Goal: Transaction & Acquisition: Obtain resource

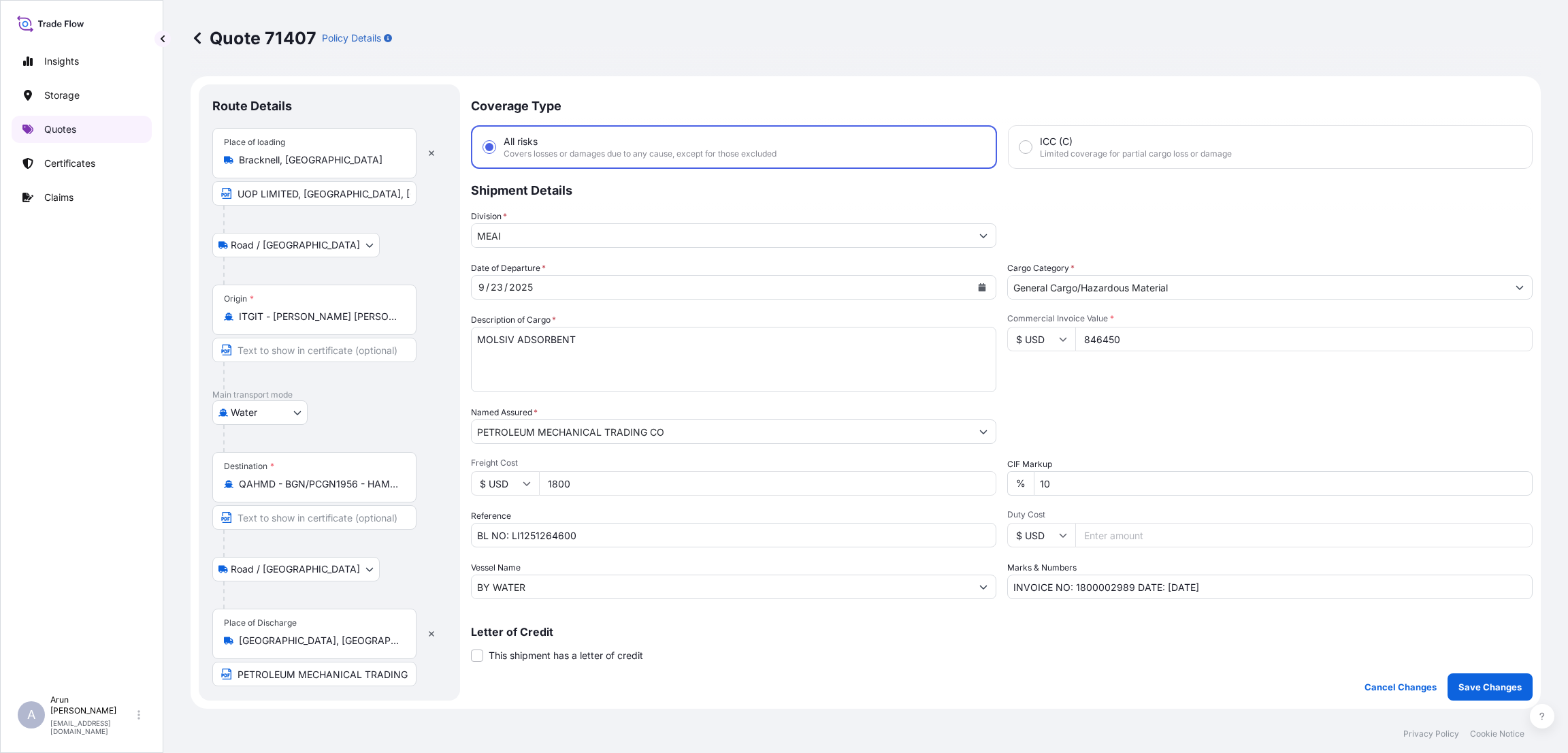
select select "Road / [GEOGRAPHIC_DATA]"
select select "Water"
select select "Road / [GEOGRAPHIC_DATA]"
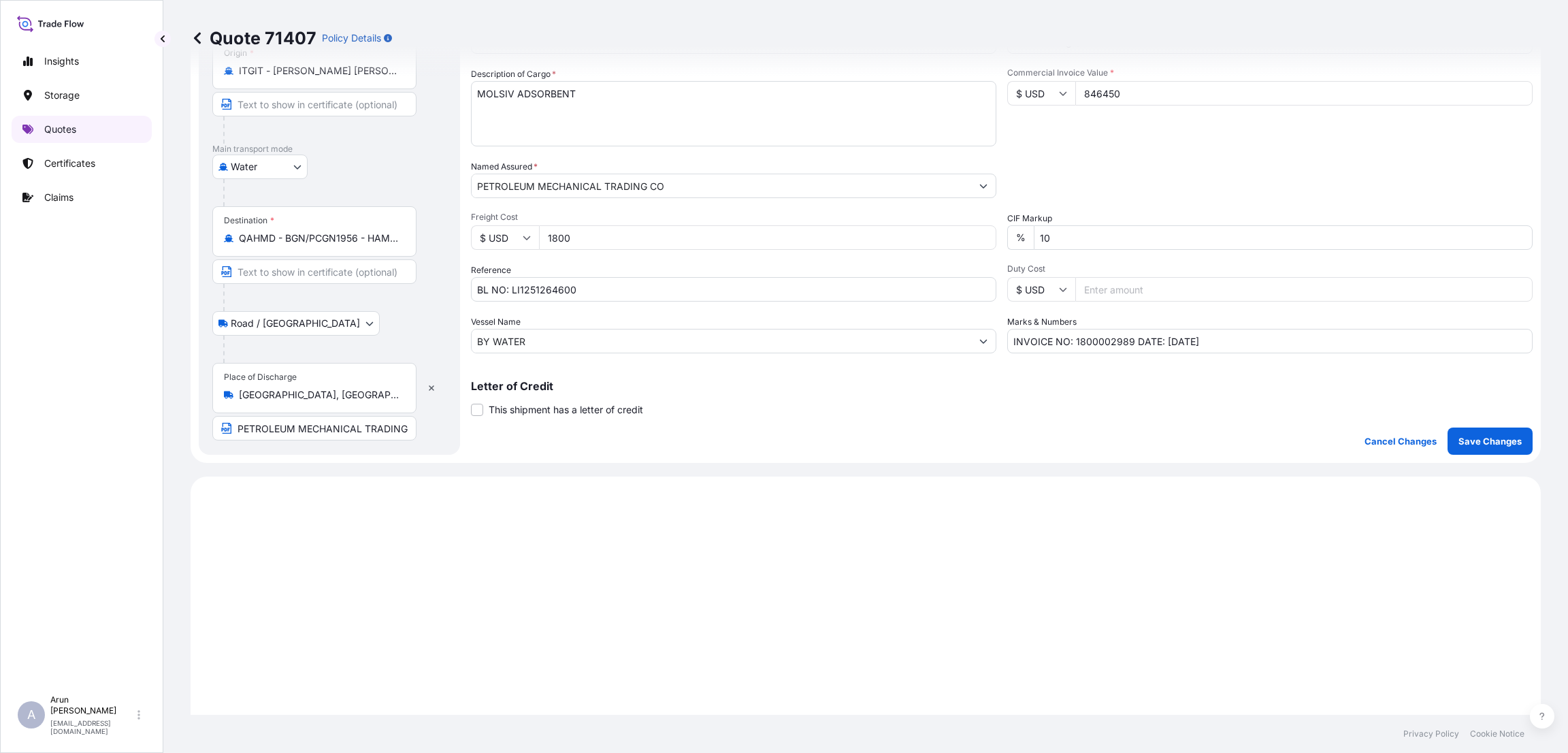
click at [60, 128] on p "Quotes" at bounding box center [60, 129] width 32 height 14
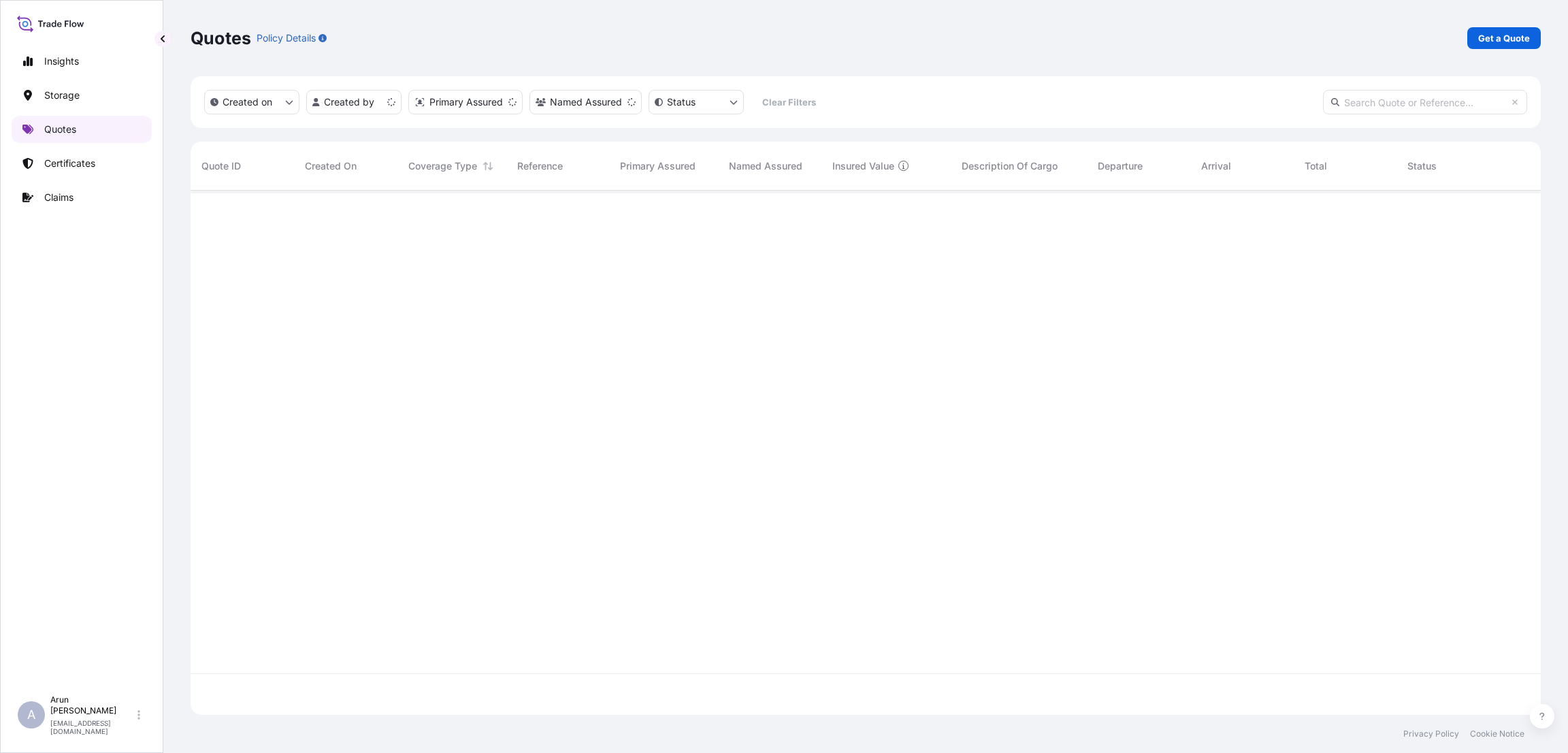
scroll to position [516, 1335]
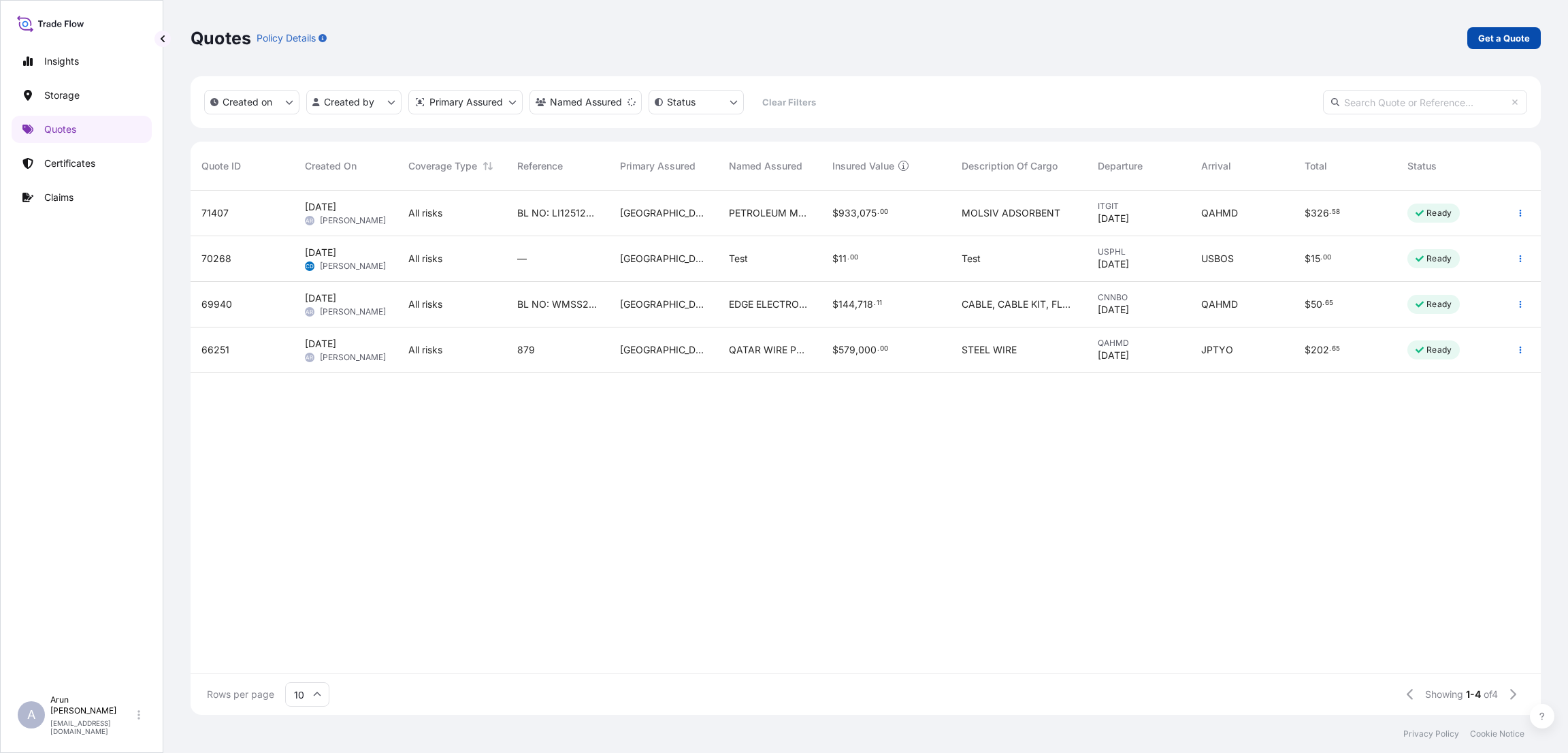
click at [1510, 34] on p "Get a Quote" at bounding box center [1504, 38] width 51 height 14
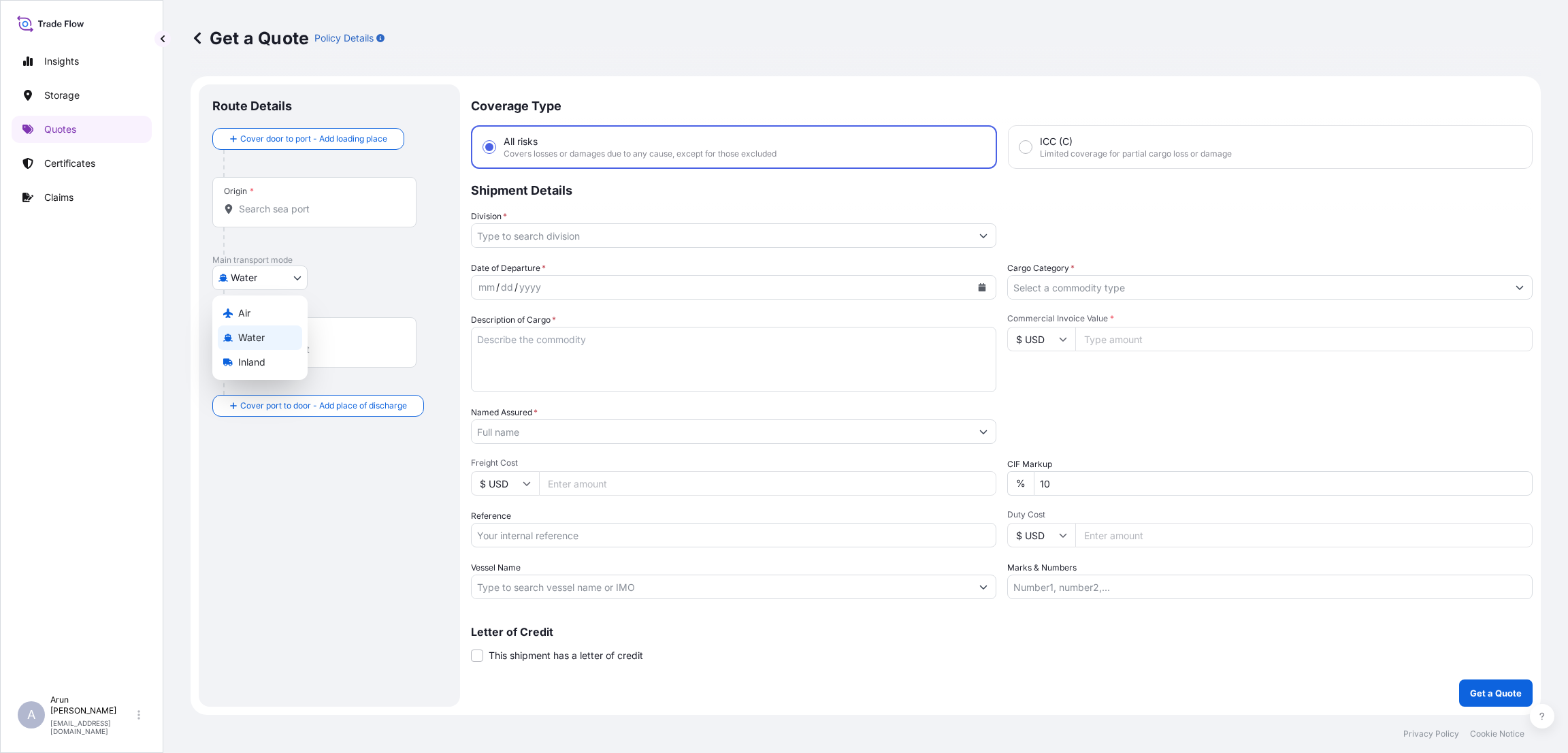
click at [277, 273] on body "Insights Storage Quotes Certificates Claims A [PERSON_NAME] [PERSON_NAME][EMAIL…" at bounding box center [784, 376] width 1568 height 753
click at [267, 361] on div "Inland" at bounding box center [259, 362] width 84 height 24
select select "Inland"
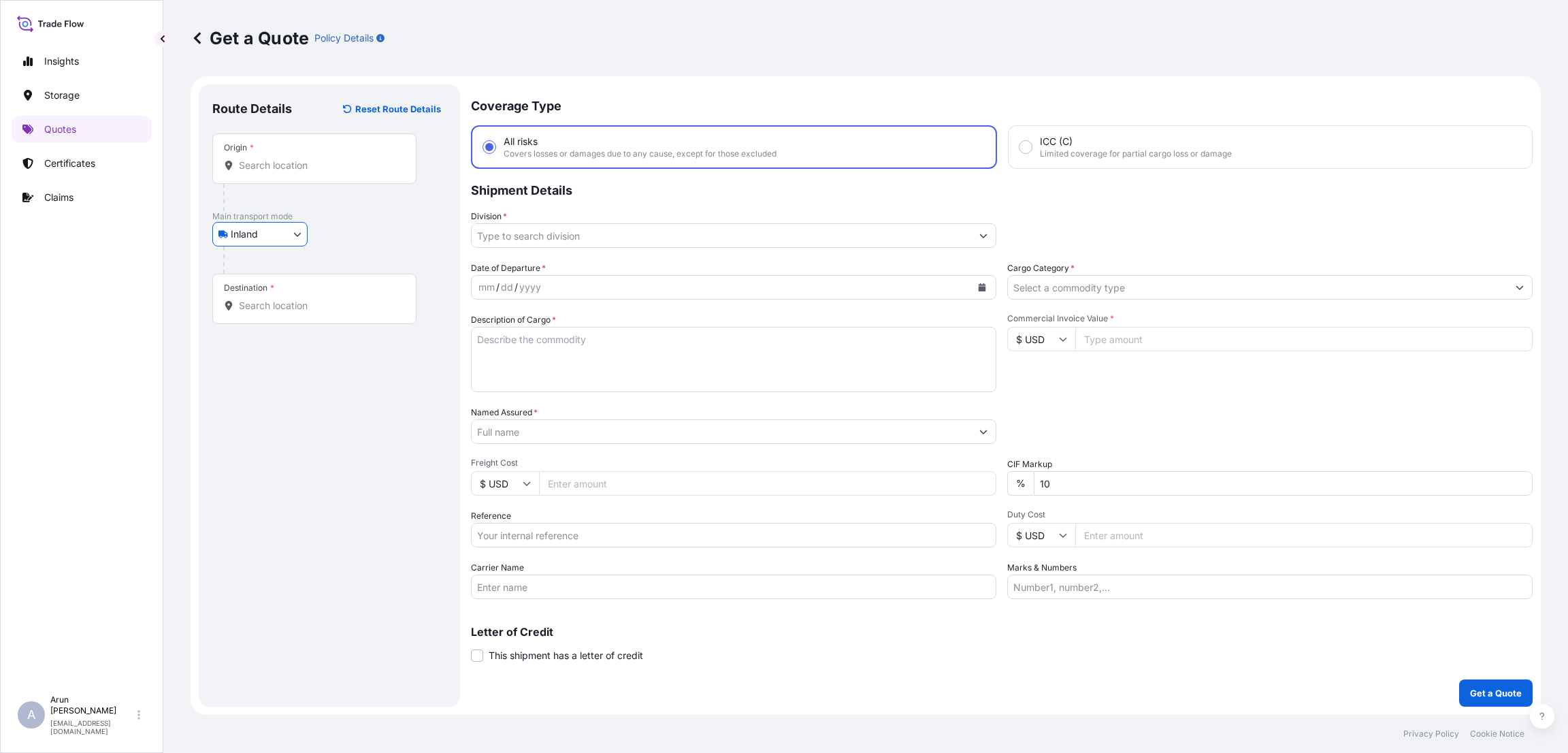
click at [283, 167] on input "Origin *" at bounding box center [319, 165] width 161 height 14
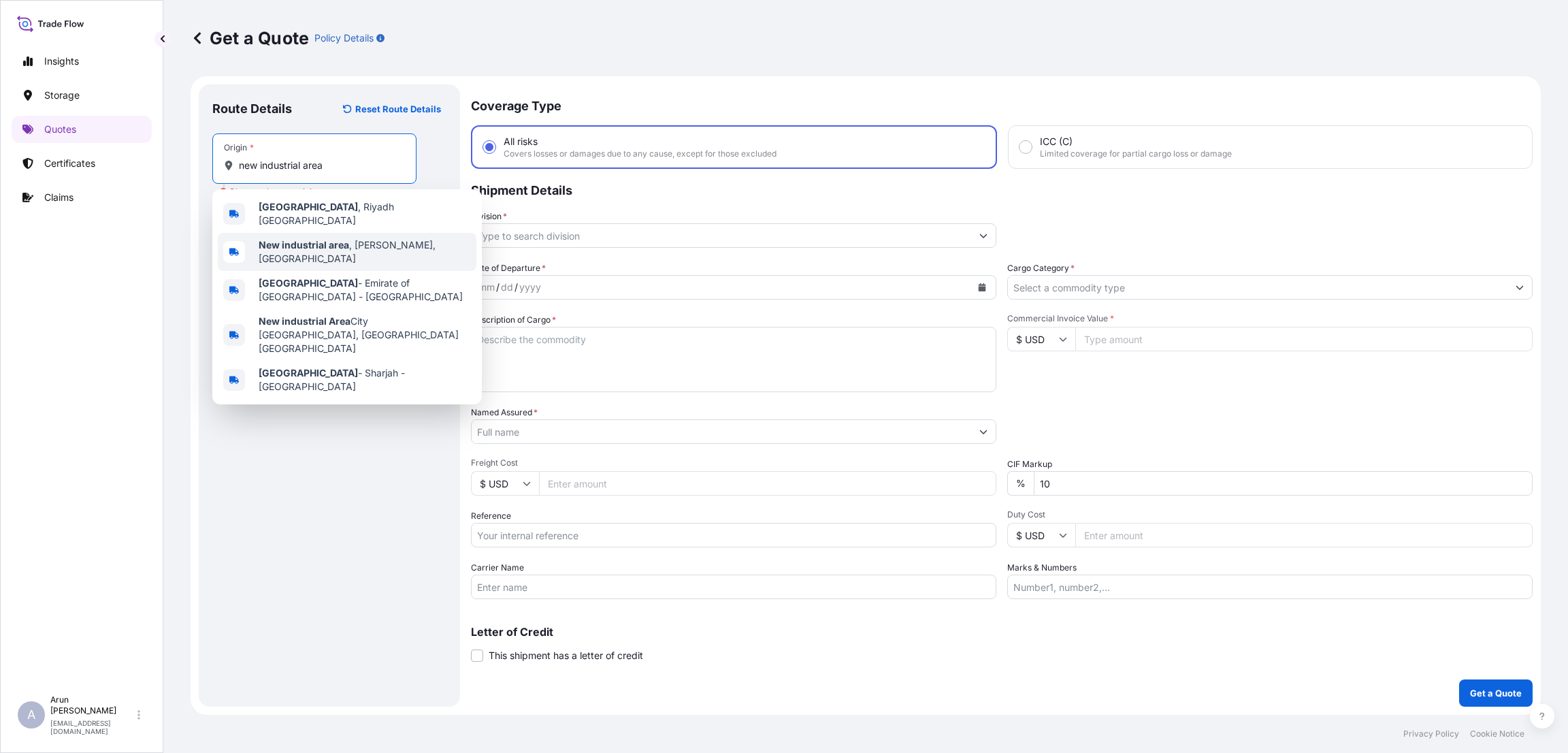
click at [385, 249] on span "New industrial area , [GEOGRAPHIC_DATA], [GEOGRAPHIC_DATA]" at bounding box center [365, 251] width 212 height 27
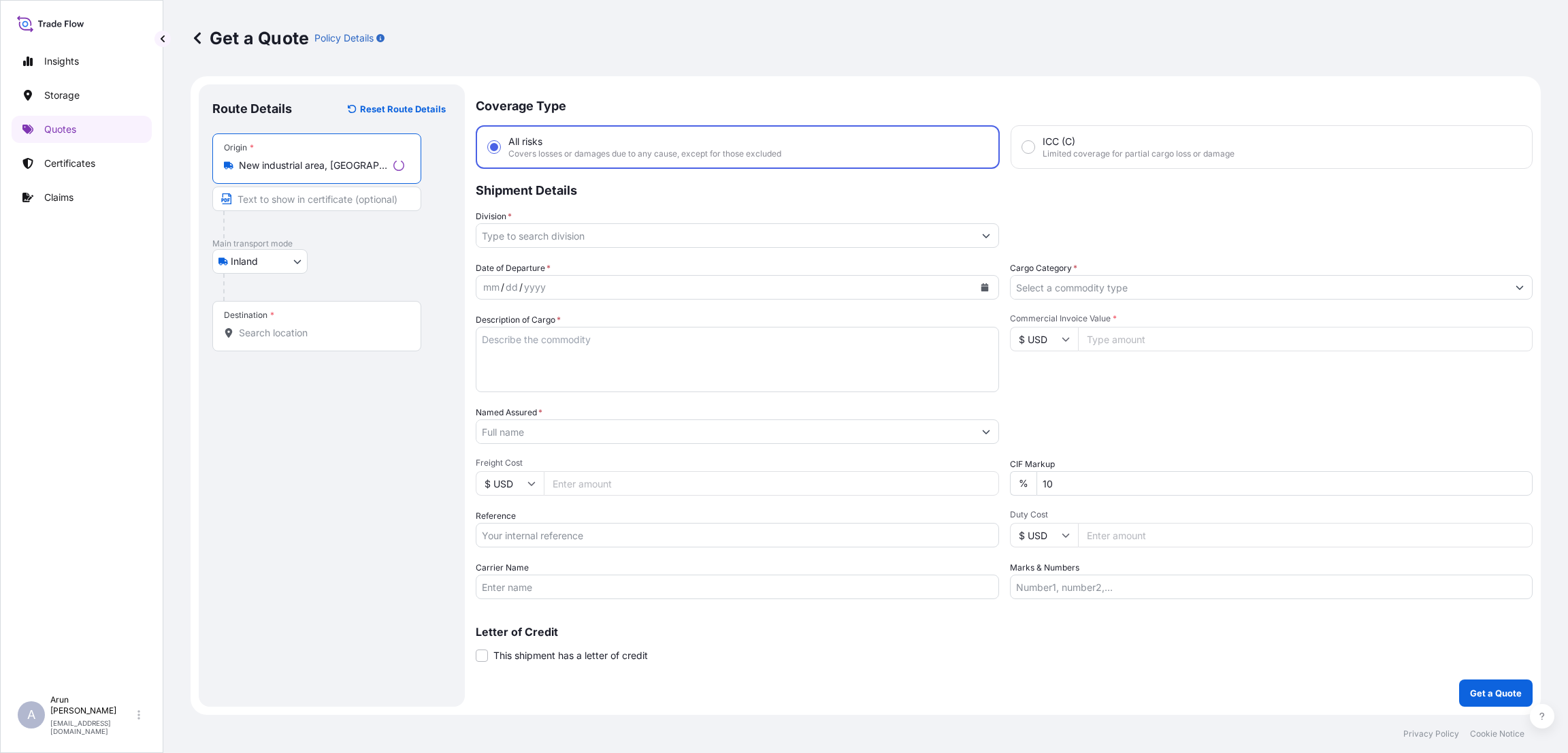
type input "New industrial area, [GEOGRAPHIC_DATA], [GEOGRAPHIC_DATA]"
click at [308, 204] on input "Text to appear on certificate" at bounding box center [317, 199] width 209 height 24
type input "PLASTO PACK FACTORY WLL"
click at [272, 332] on input "Destination *" at bounding box center [319, 333] width 161 height 14
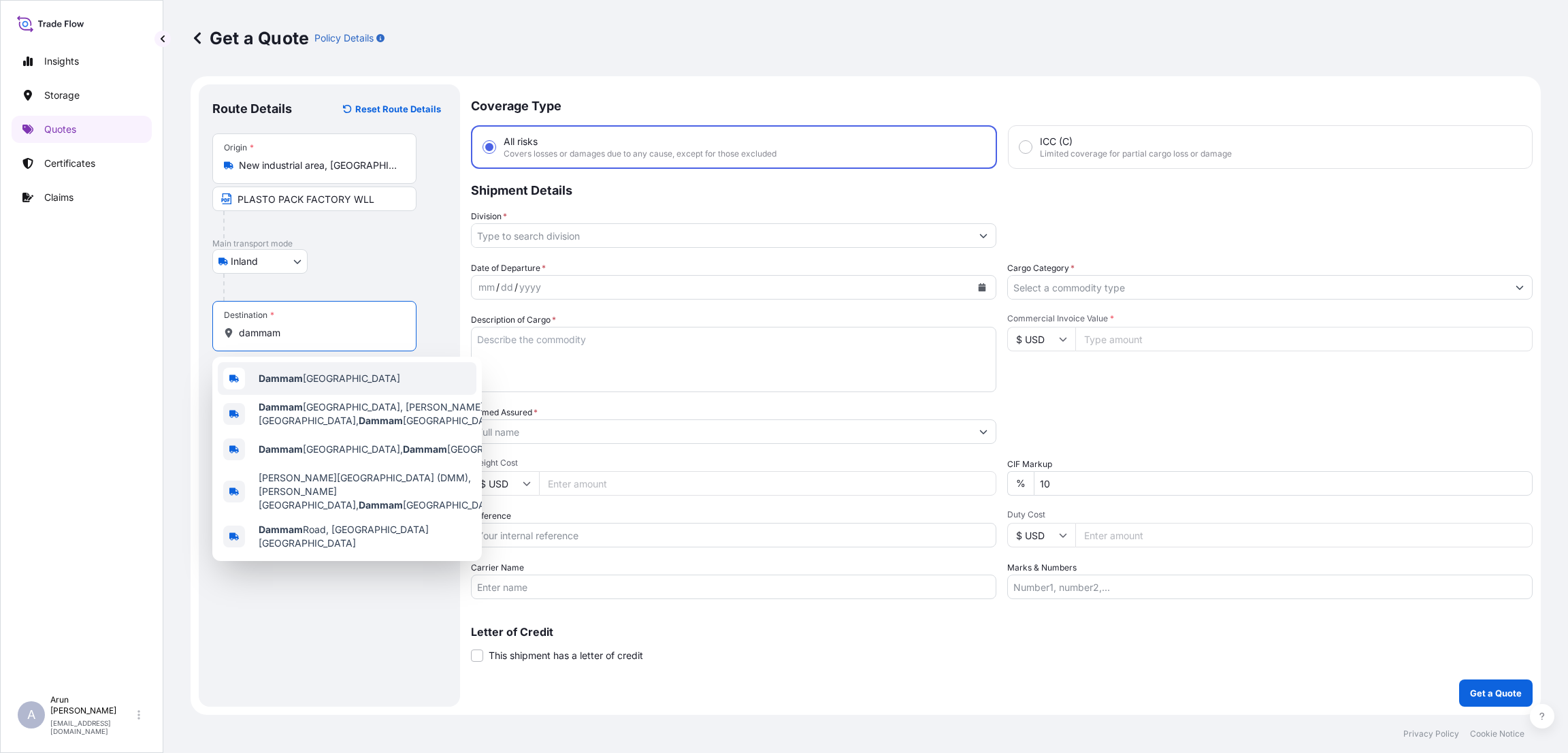
click at [293, 381] on b "Dammam" at bounding box center [281, 378] width 44 height 11
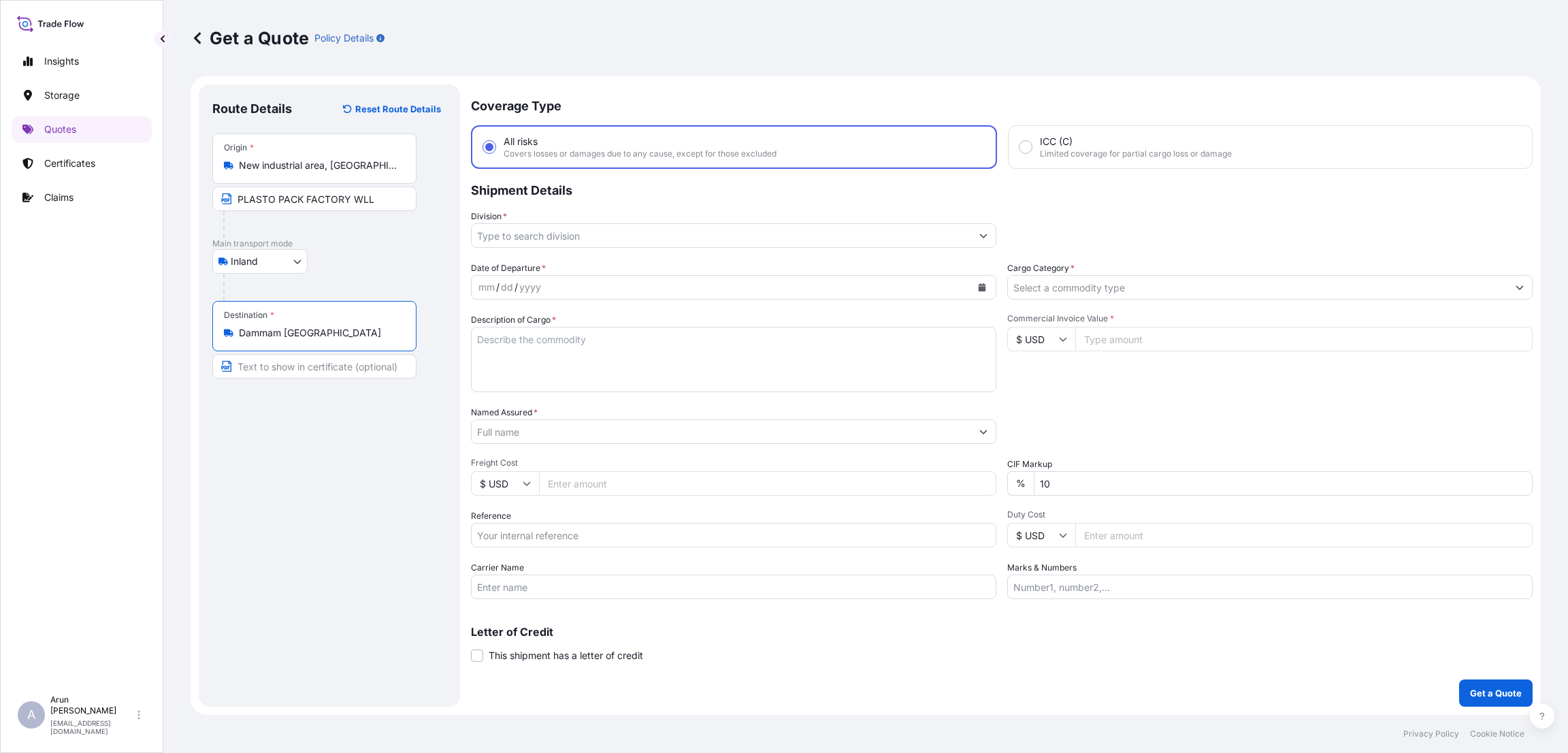
type input "Dammam [GEOGRAPHIC_DATA]"
click at [299, 367] on input "Text to appear on certificate" at bounding box center [314, 366] width 204 height 24
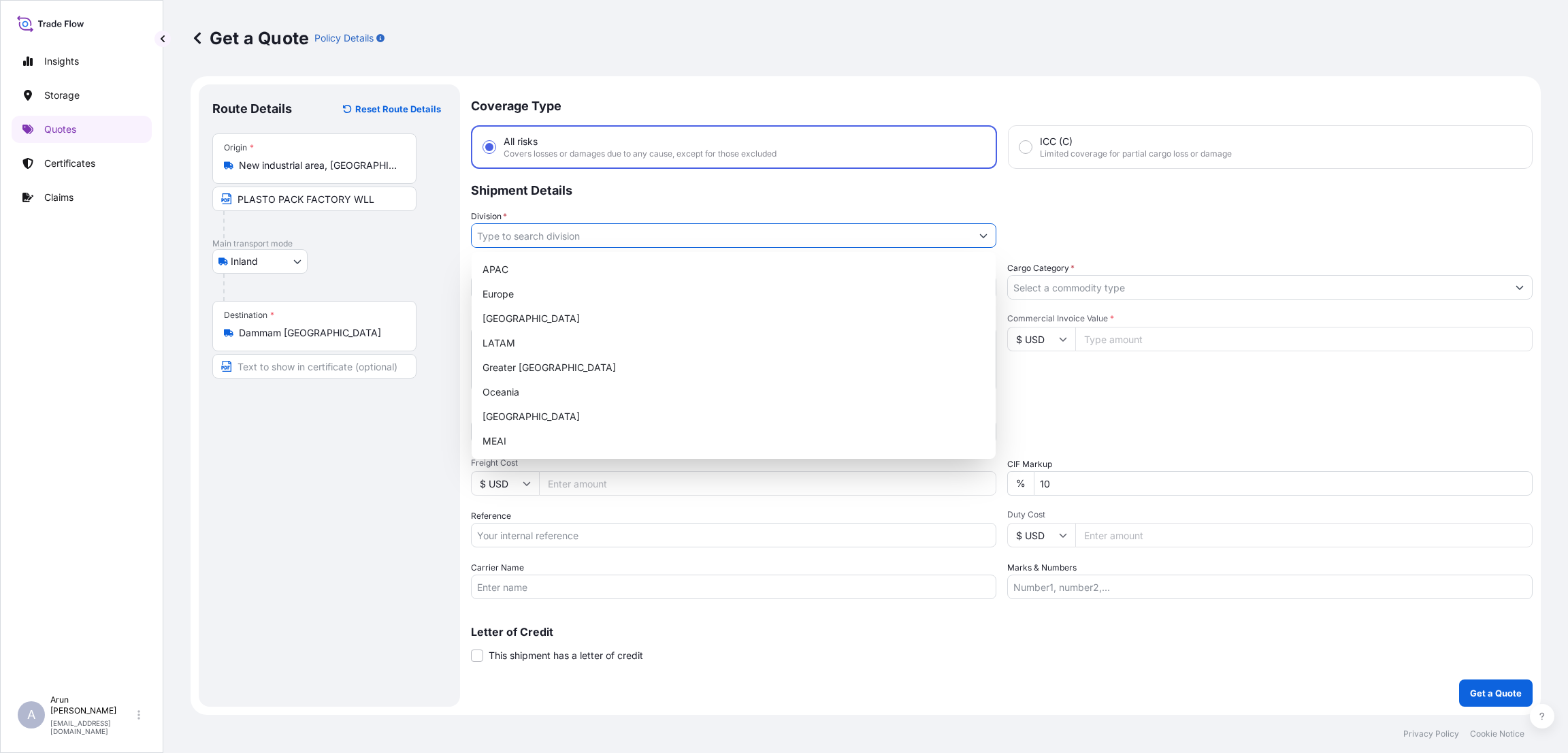
click at [843, 241] on input "Division *" at bounding box center [721, 236] width 499 height 24
click at [804, 433] on div "MEAI" at bounding box center [733, 441] width 513 height 24
type input "MEAI"
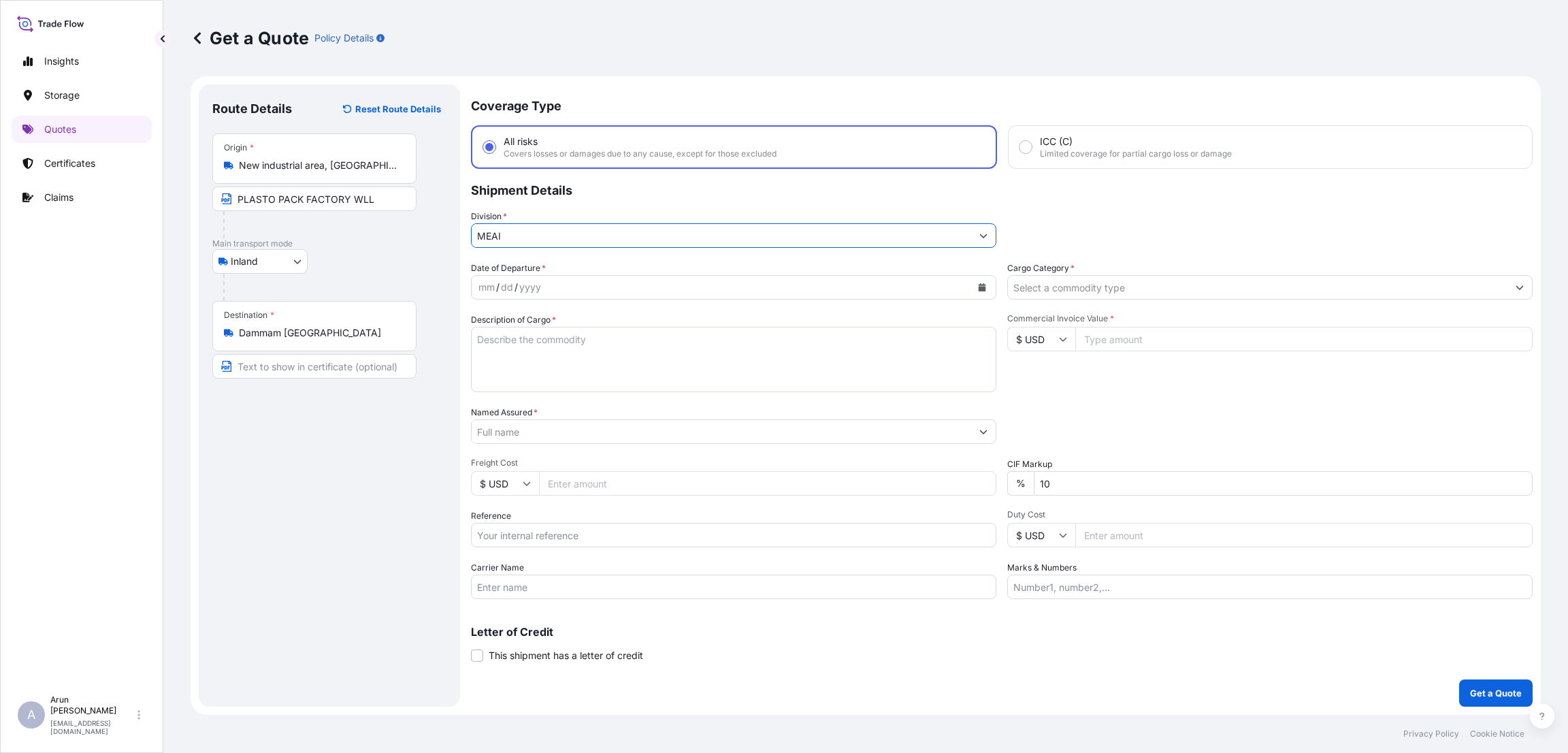
click at [978, 286] on icon "Calendar" at bounding box center [982, 287] width 8 height 8
click at [545, 445] on div "23" at bounding box center [547, 453] width 24 height 24
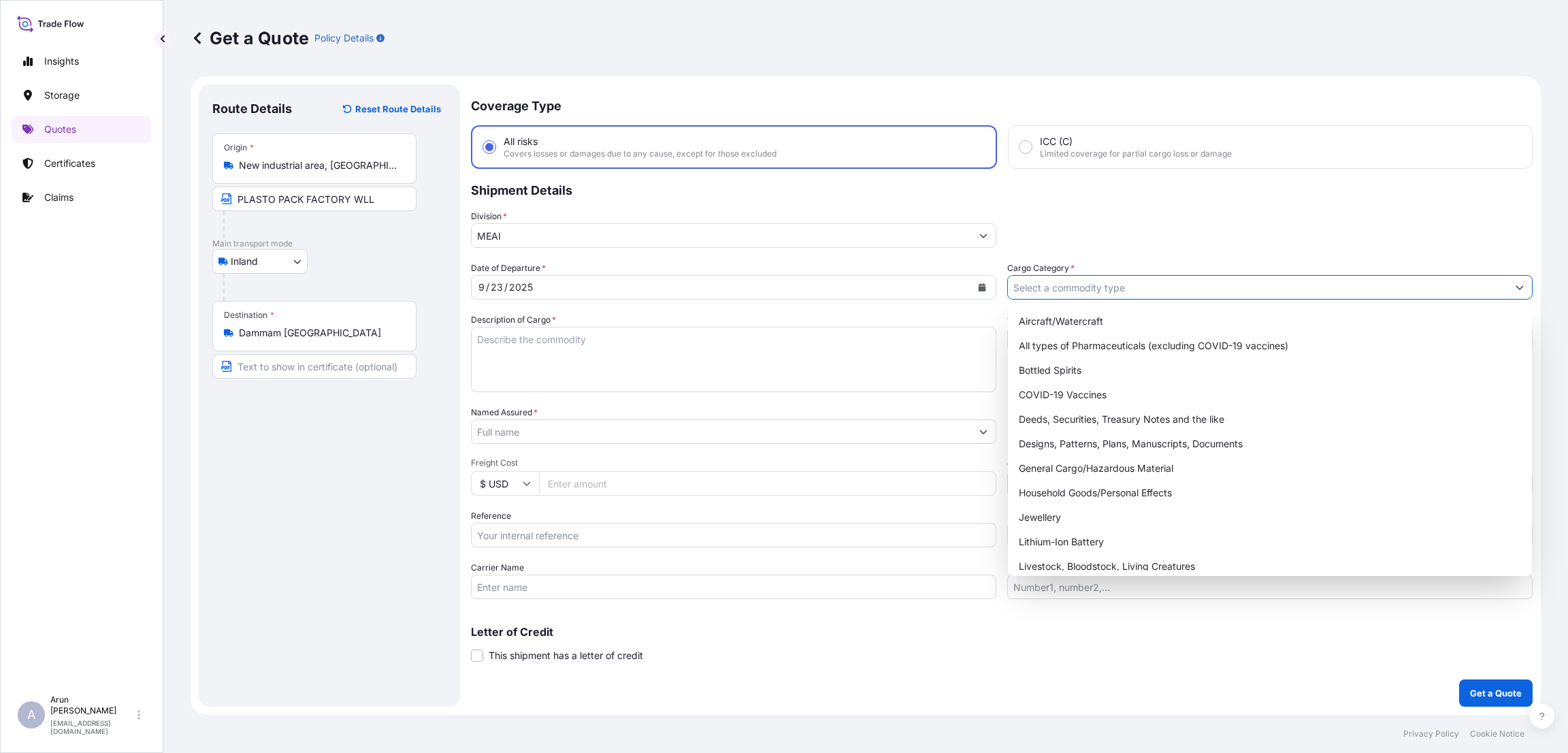
click at [1107, 287] on input "Cargo Category *" at bounding box center [1258, 287] width 499 height 24
click at [1110, 459] on div "General Cargo/Hazardous Material" at bounding box center [1269, 468] width 513 height 24
type input "General Cargo/Hazardous Material"
click at [716, 352] on textarea "Description of Cargo *" at bounding box center [733, 359] width 525 height 65
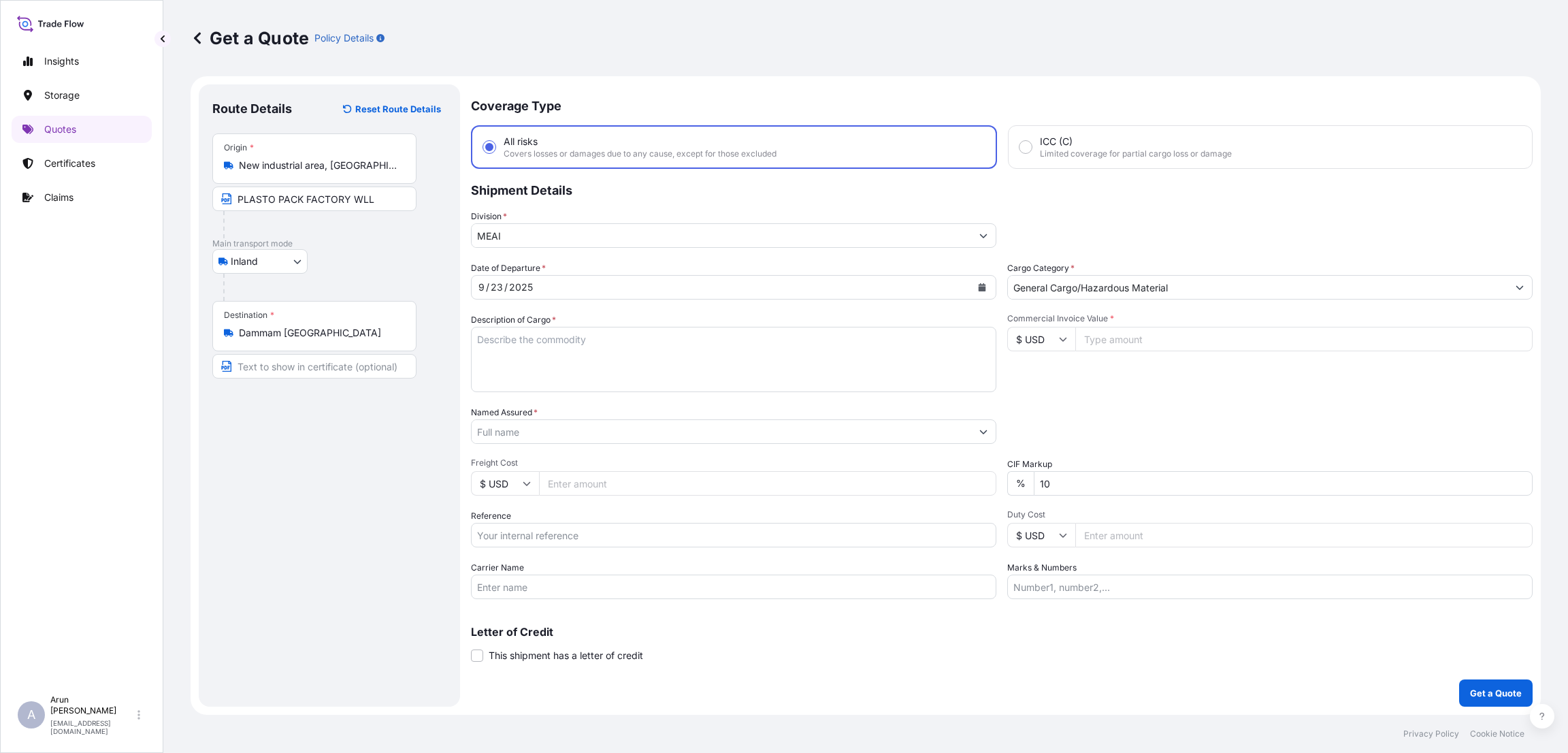
click at [1094, 339] on input "Commercial Invoice Value *" at bounding box center [1304, 339] width 458 height 24
type input "119250"
click at [1059, 334] on icon at bounding box center [1063, 339] width 8 height 8
click at [1049, 205] on div "﷼ SAR" at bounding box center [1041, 192] width 57 height 26
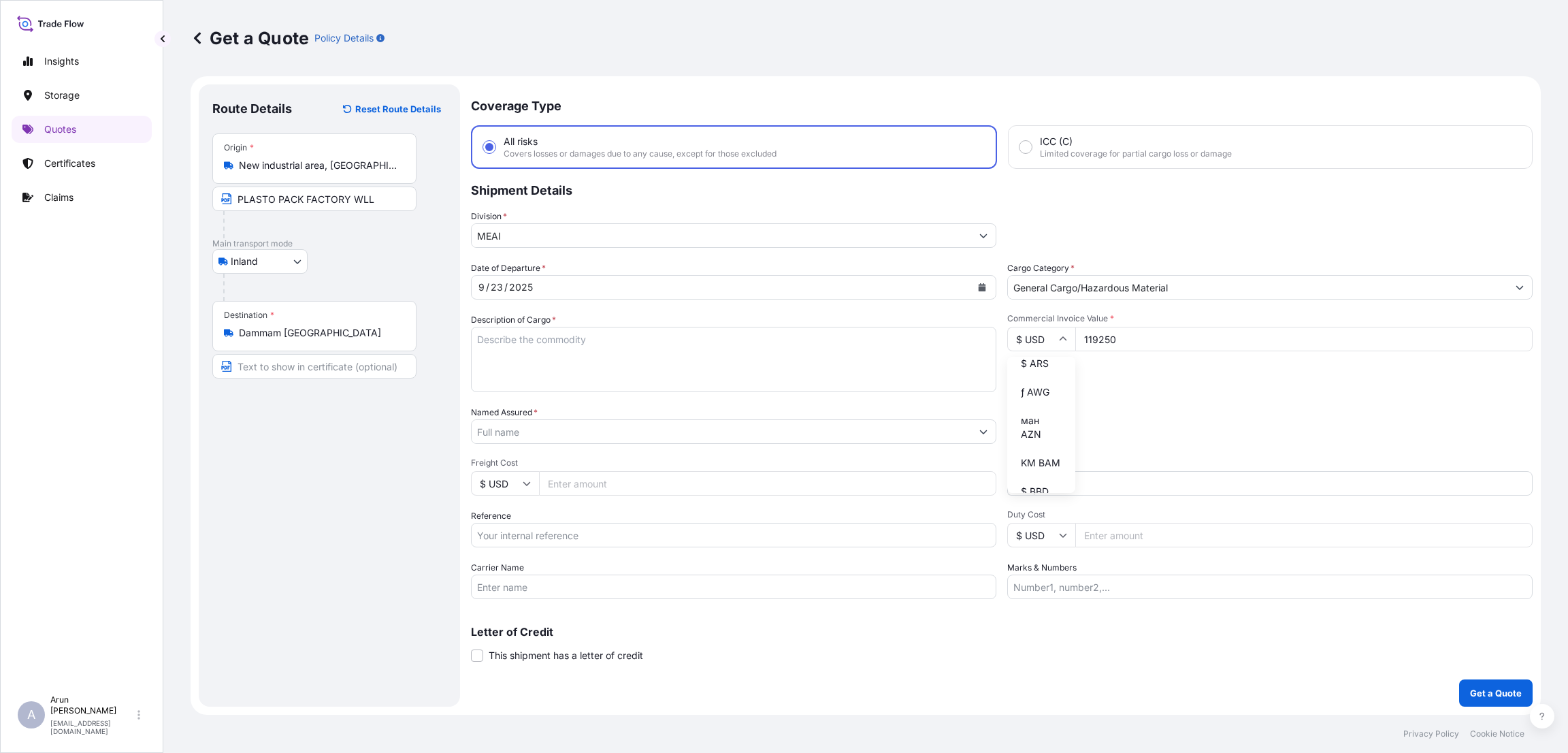
type input "﷼ SAR"
click at [557, 427] on input "Named Assured *" at bounding box center [721, 432] width 499 height 24
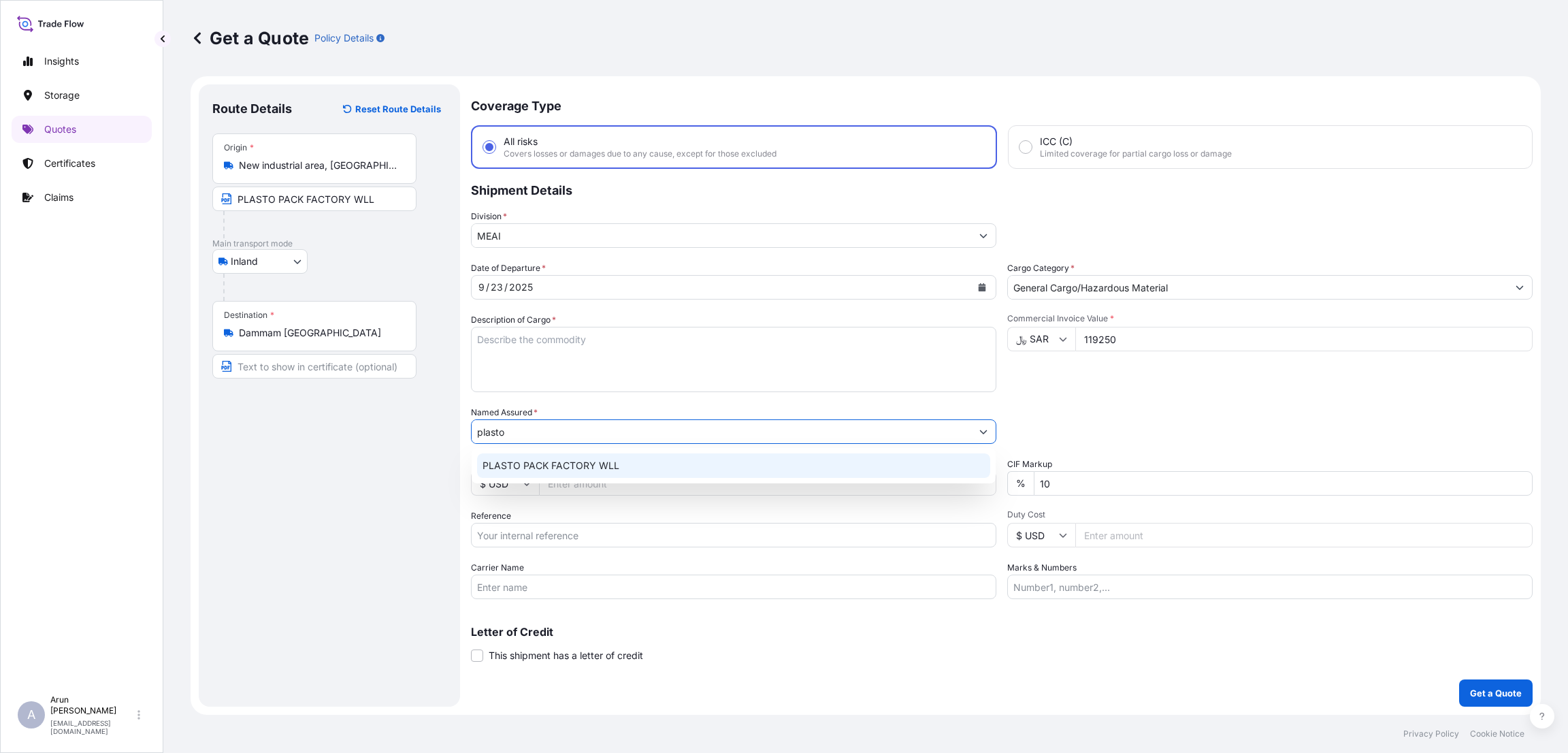
click at [646, 463] on div "PLASTO PACK FACTORY WLL" at bounding box center [733, 466] width 513 height 24
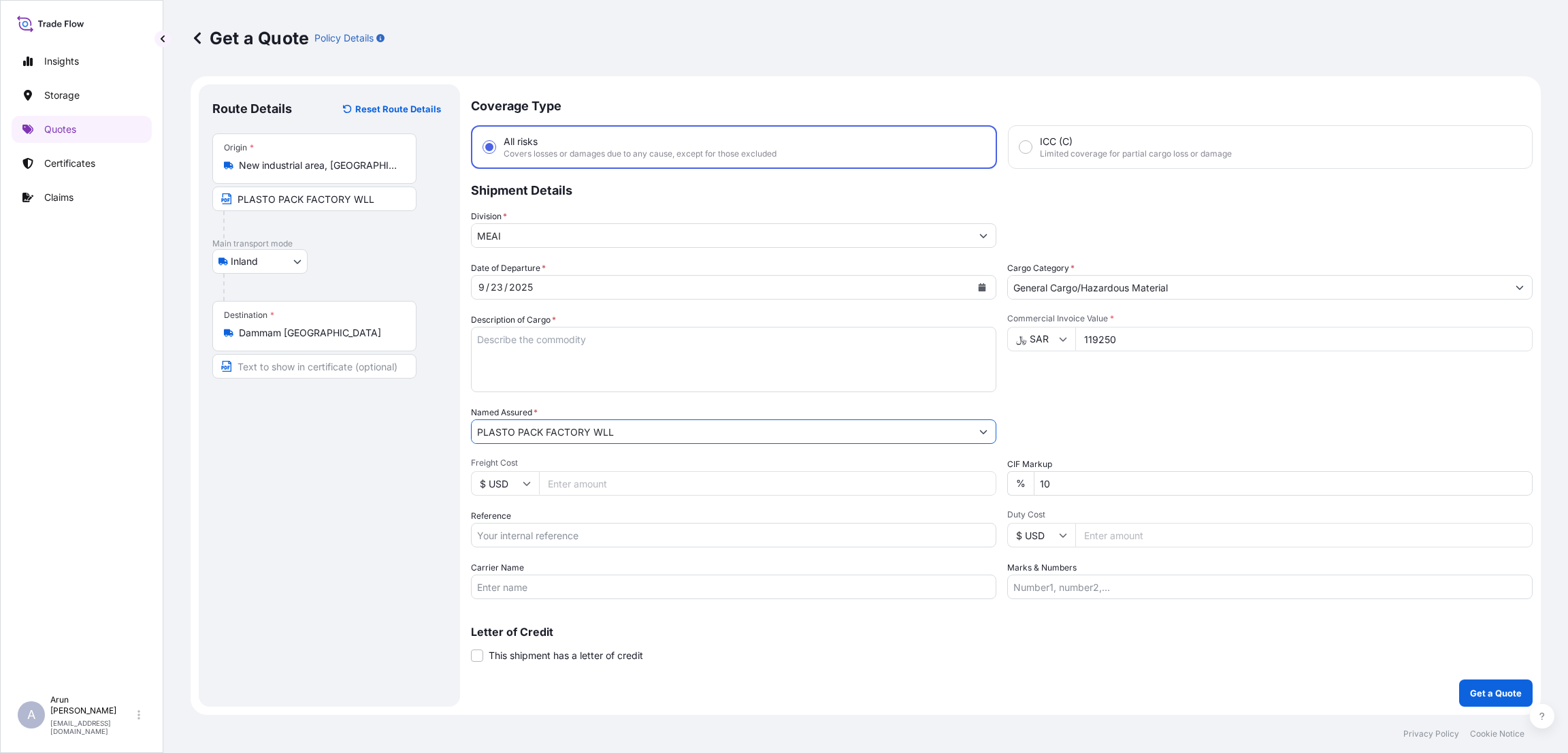
type input "PLASTO PACK FACTORY WLL"
click at [638, 480] on input "Freight Cost" at bounding box center [768, 483] width 458 height 24
click at [1043, 483] on input "10" at bounding box center [1283, 483] width 499 height 24
type input "0"
click at [667, 540] on input "Reference" at bounding box center [733, 535] width 525 height 24
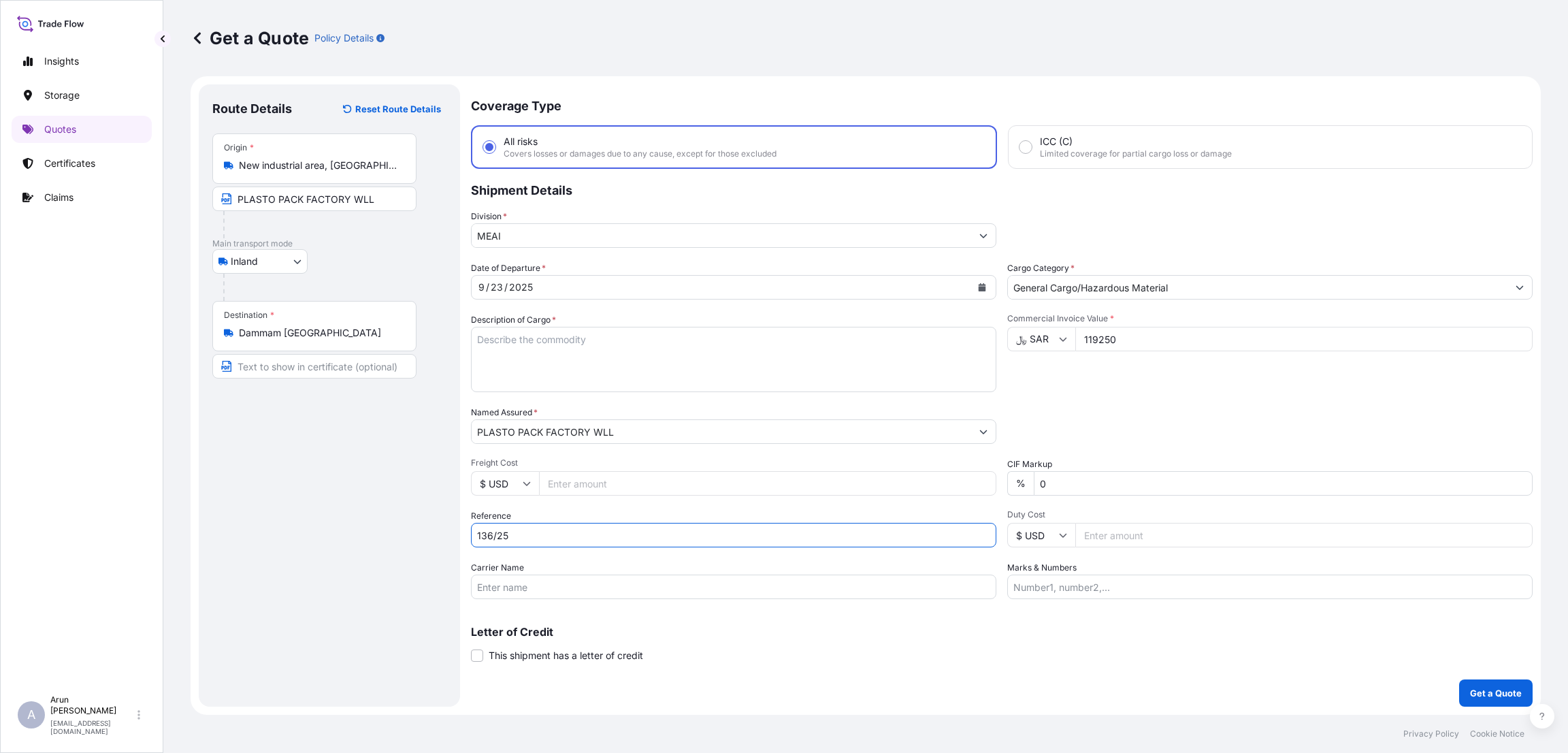
type input "136/25"
click at [1094, 586] on input "Marks & Numbers" at bounding box center [1270, 587] width 525 height 24
type input "invoice number:136/25 Date:[DATE]"
click at [546, 340] on textarea "Description of Cargo *" at bounding box center [733, 359] width 525 height 65
type textarea "p"
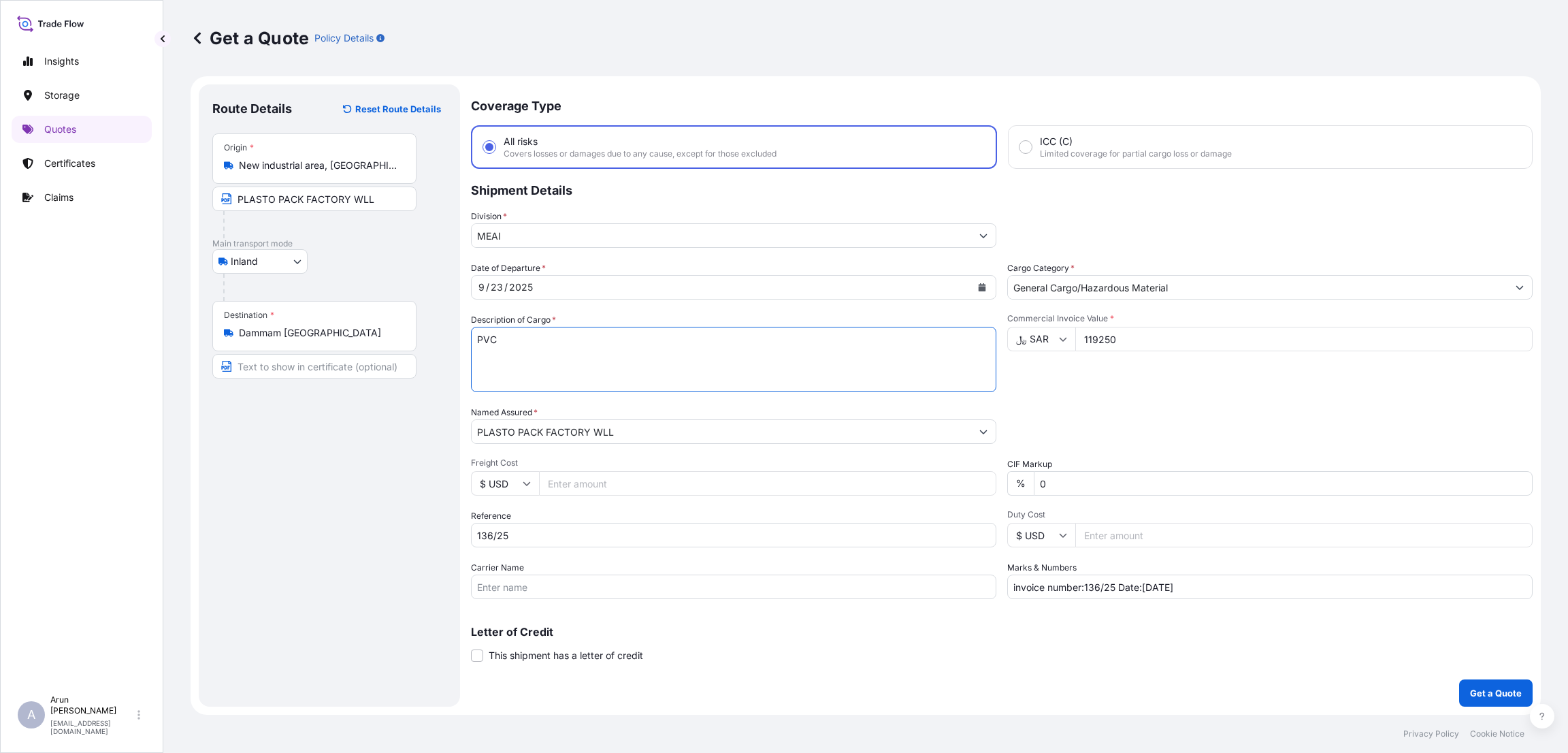
type textarea "PVC"
drag, startPoint x: 1083, startPoint y: 586, endPoint x: 976, endPoint y: 593, distance: 107.2
click at [976, 593] on div "Date of Departure * [DATE] Cargo Category * General Cargo/Hazardous Material De…" at bounding box center [1002, 430] width 1062 height 338
click at [1132, 584] on input "INVOICE NUMBER:136/25 Date:[DATE]" at bounding box center [1270, 587] width 525 height 24
click at [1158, 583] on input "INVOICE NUMBER:136/25 Date:[DATE]" at bounding box center [1270, 587] width 525 height 24
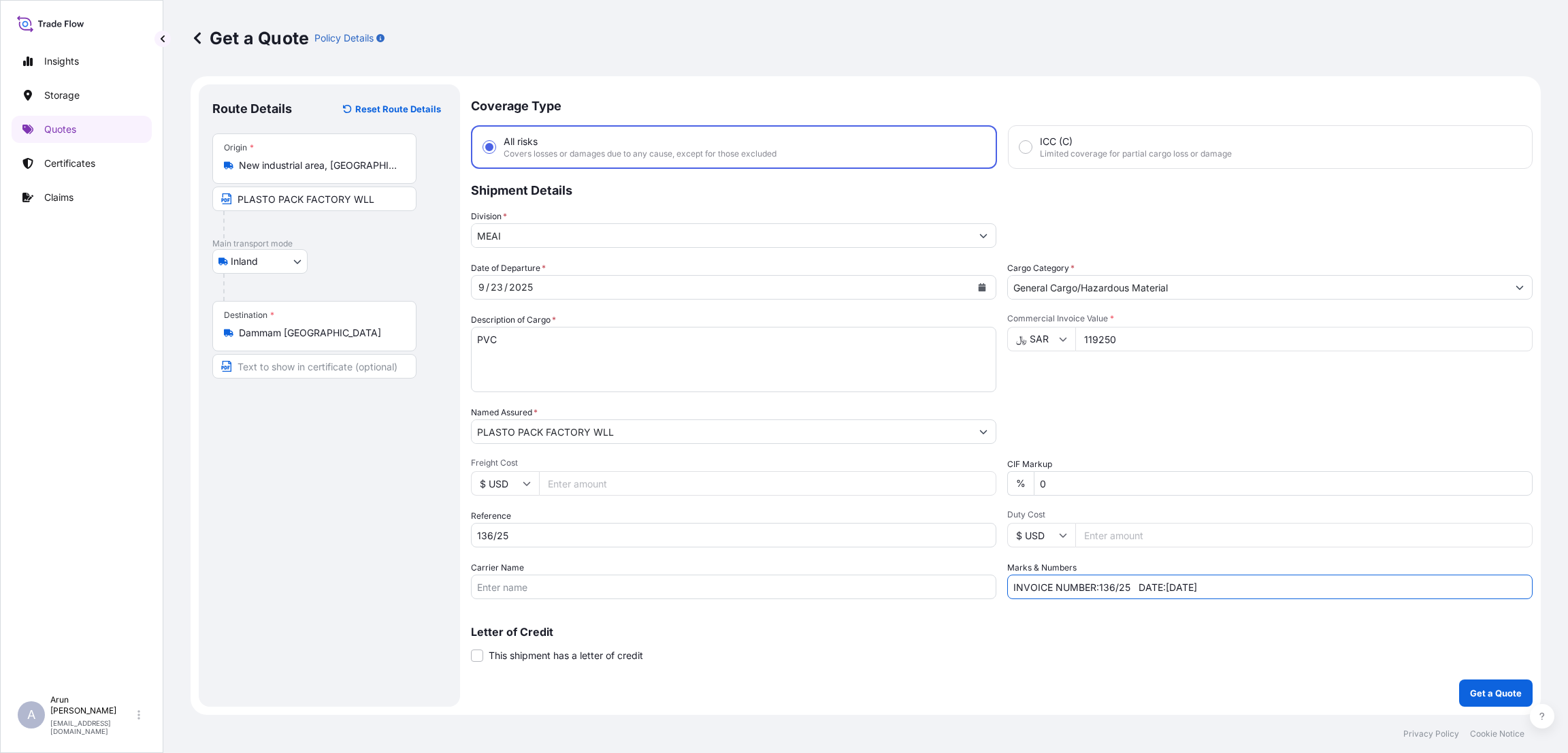
click at [1251, 588] on input "INVOICE NUMBER:136/25 DATE:[DATE]" at bounding box center [1270, 587] width 525 height 24
type input "INVOICE NUMBER:136/25 DATE:[DATE]"
click at [526, 479] on icon at bounding box center [527, 483] width 8 height 8
click at [770, 516] on div "Reference 136/25" at bounding box center [733, 528] width 525 height 38
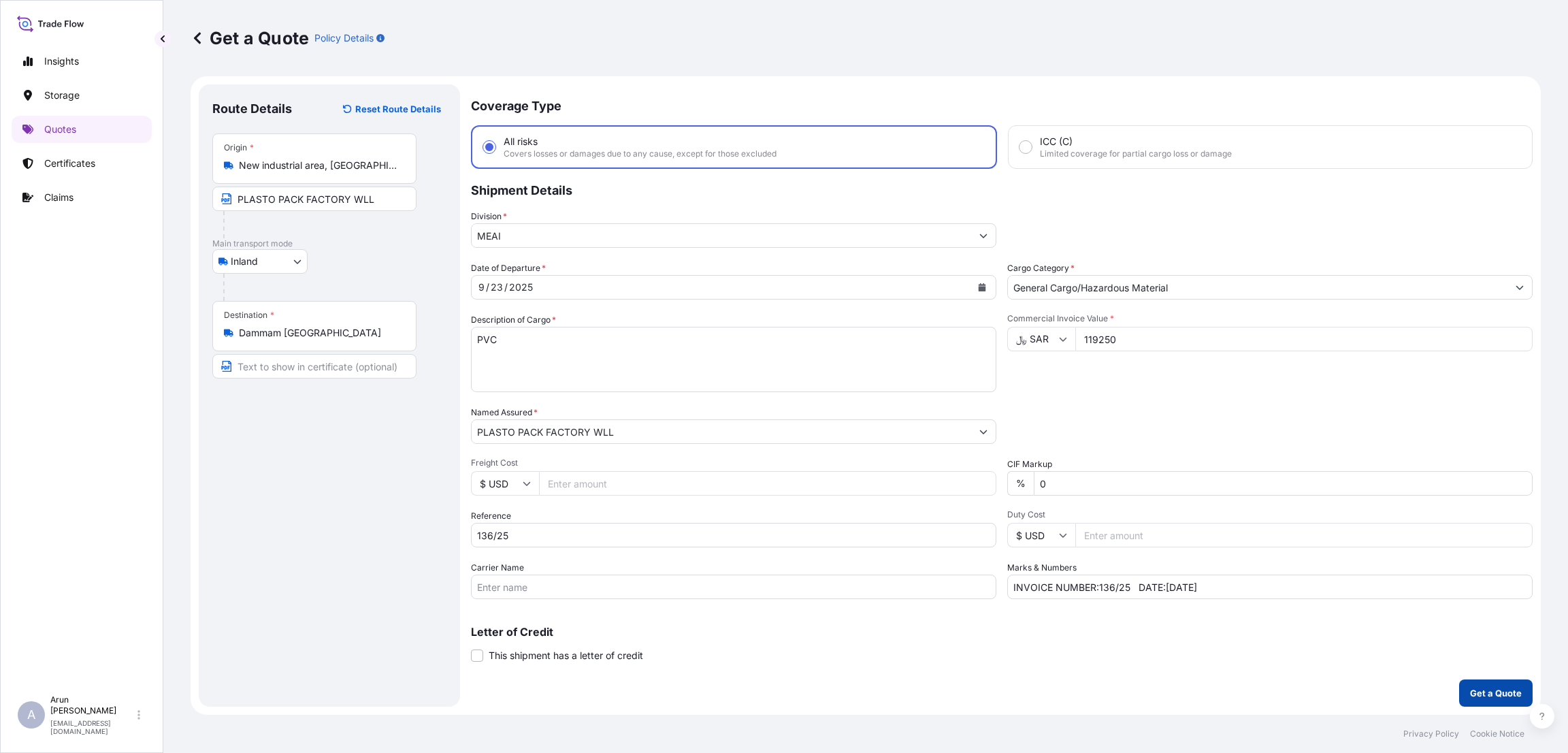
click at [1465, 692] on button "Get a Quote" at bounding box center [1496, 693] width 73 height 27
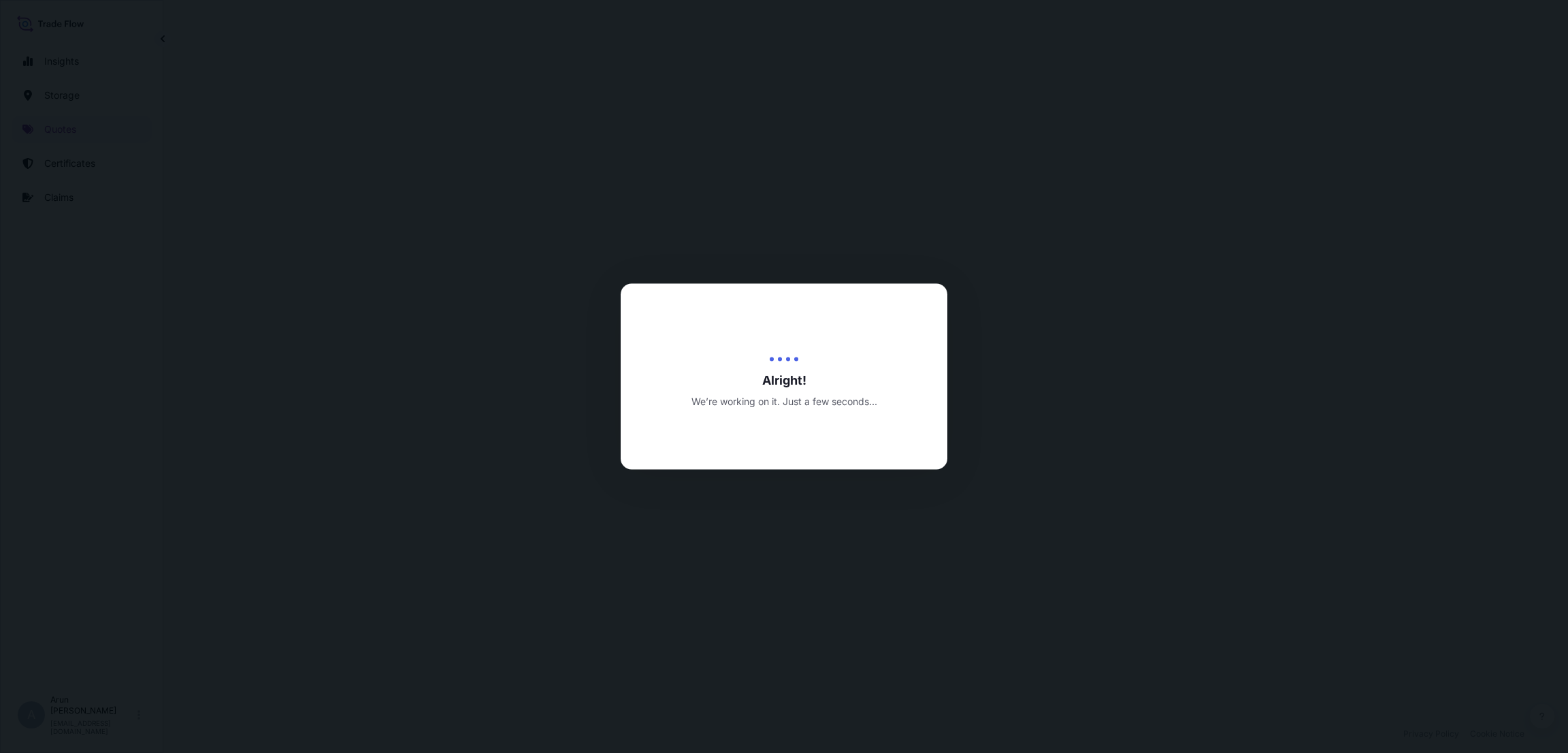
select select "Inland"
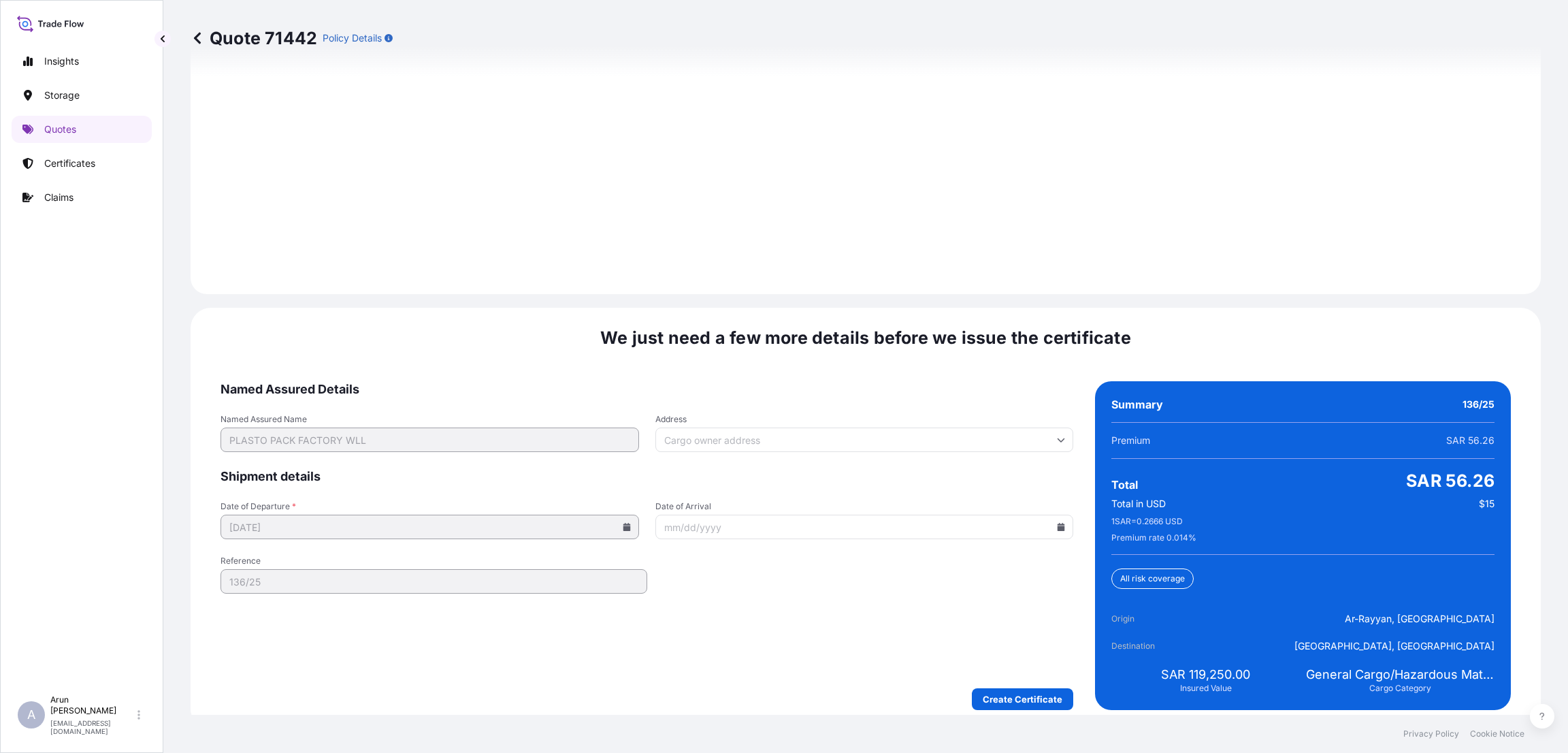
scroll to position [1884, 0]
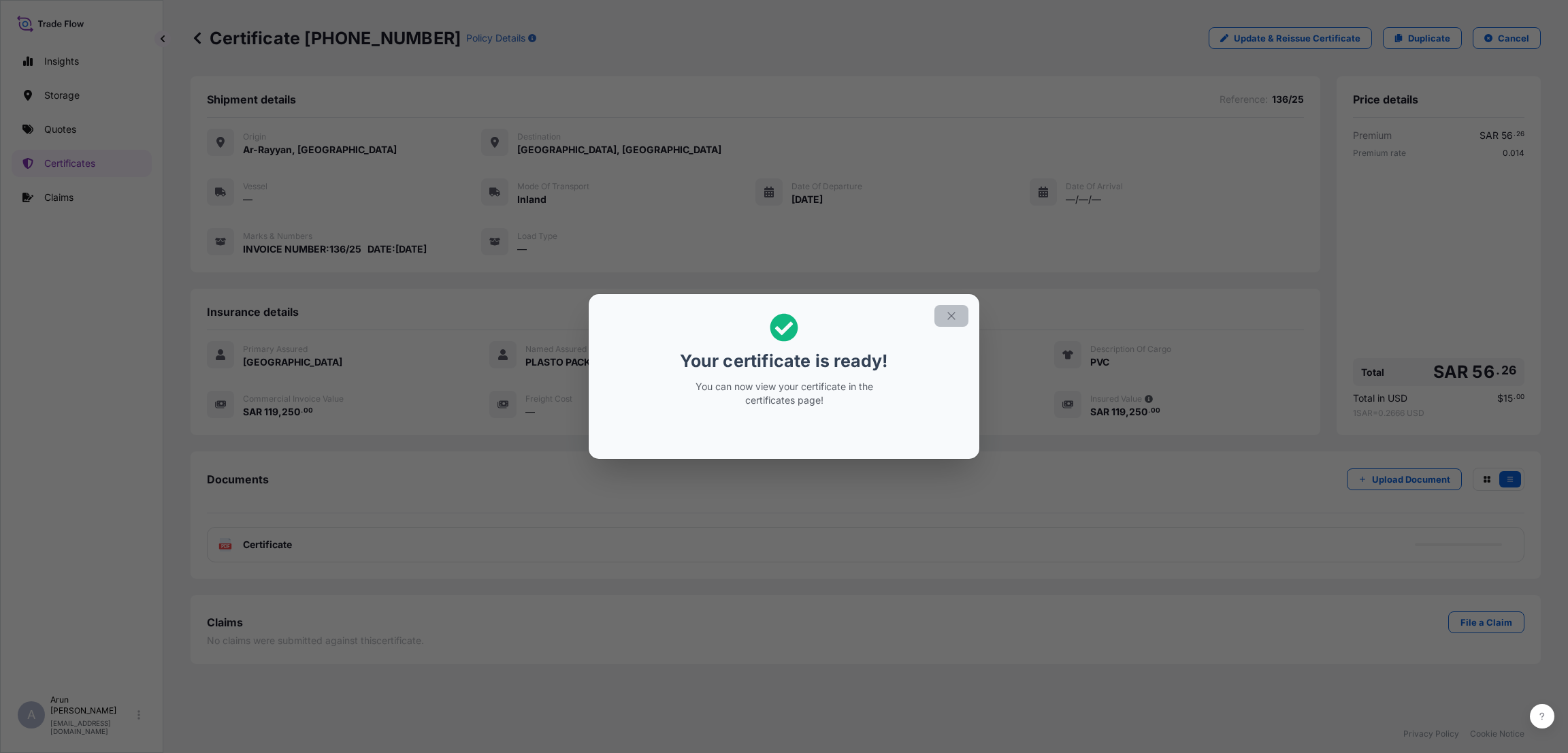
click at [941, 320] on button "button" at bounding box center [952, 316] width 34 height 22
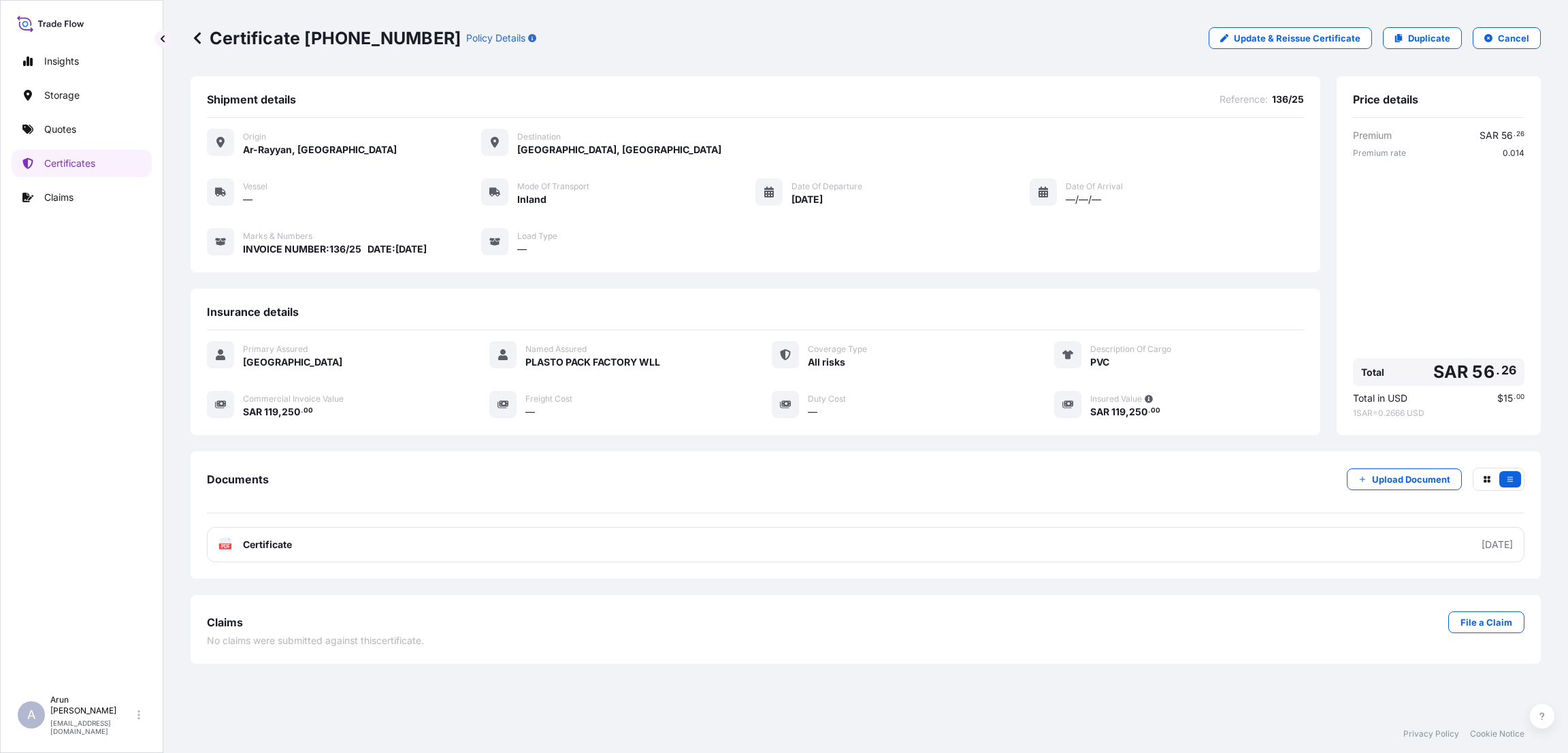
click at [371, 552] on link "PDF Certificate [DATE]" at bounding box center [866, 544] width 1318 height 35
